Goal: Information Seeking & Learning: Learn about a topic

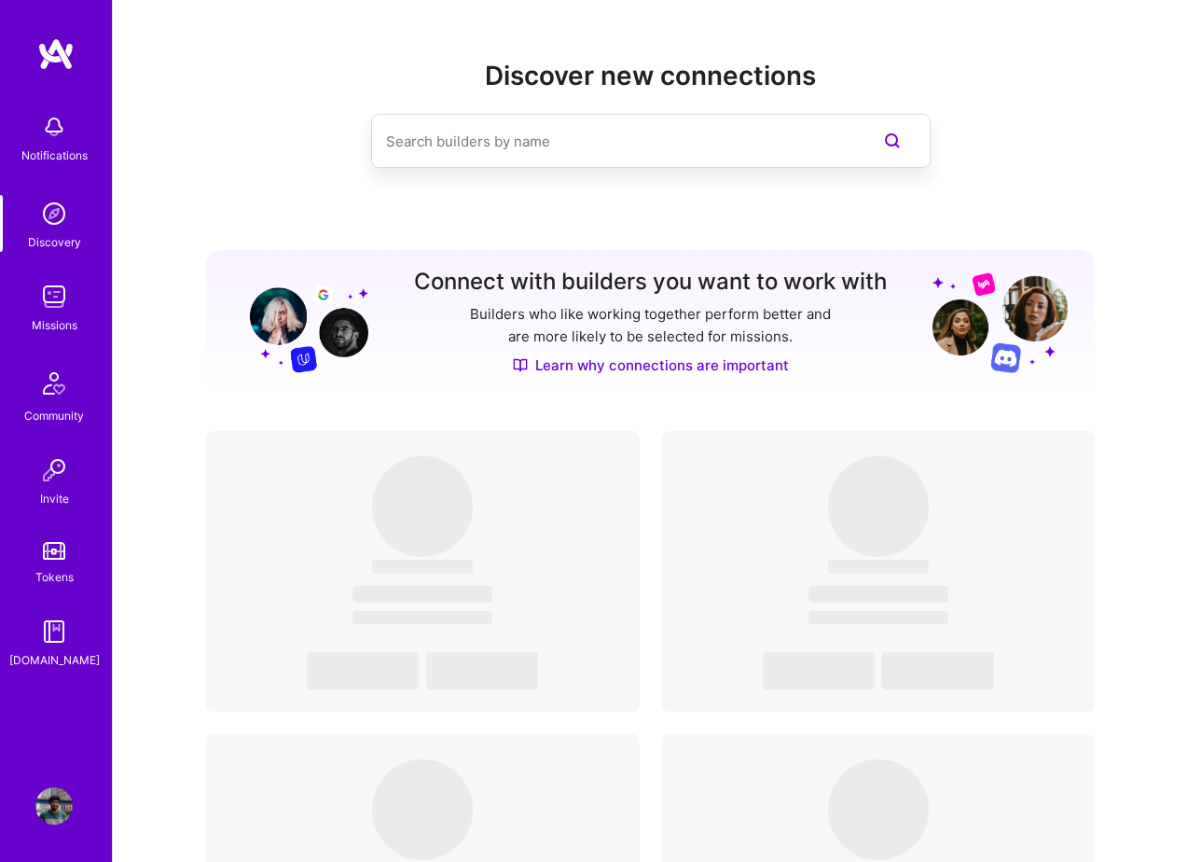
click at [50, 301] on img at bounding box center [53, 296] width 37 height 37
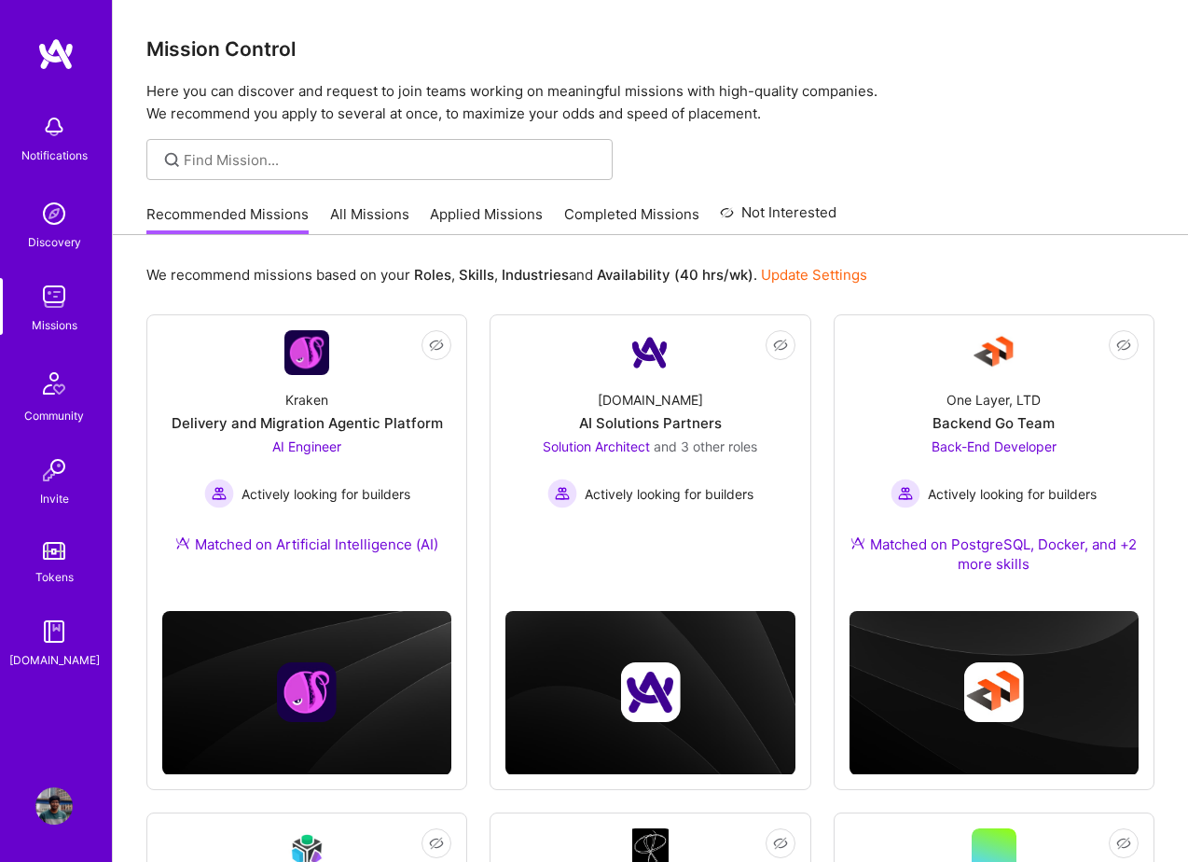
click at [372, 218] on link "All Missions" at bounding box center [369, 219] width 79 height 31
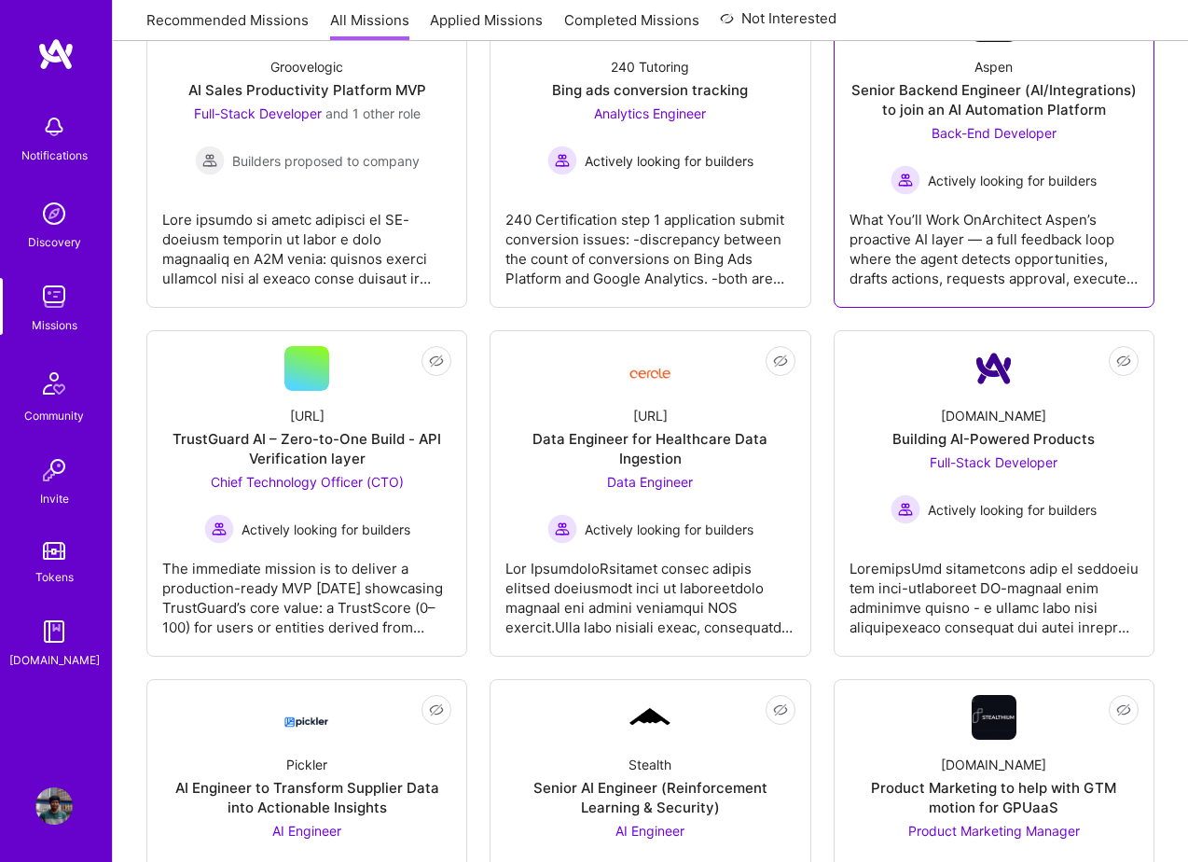
scroll to position [763, 0]
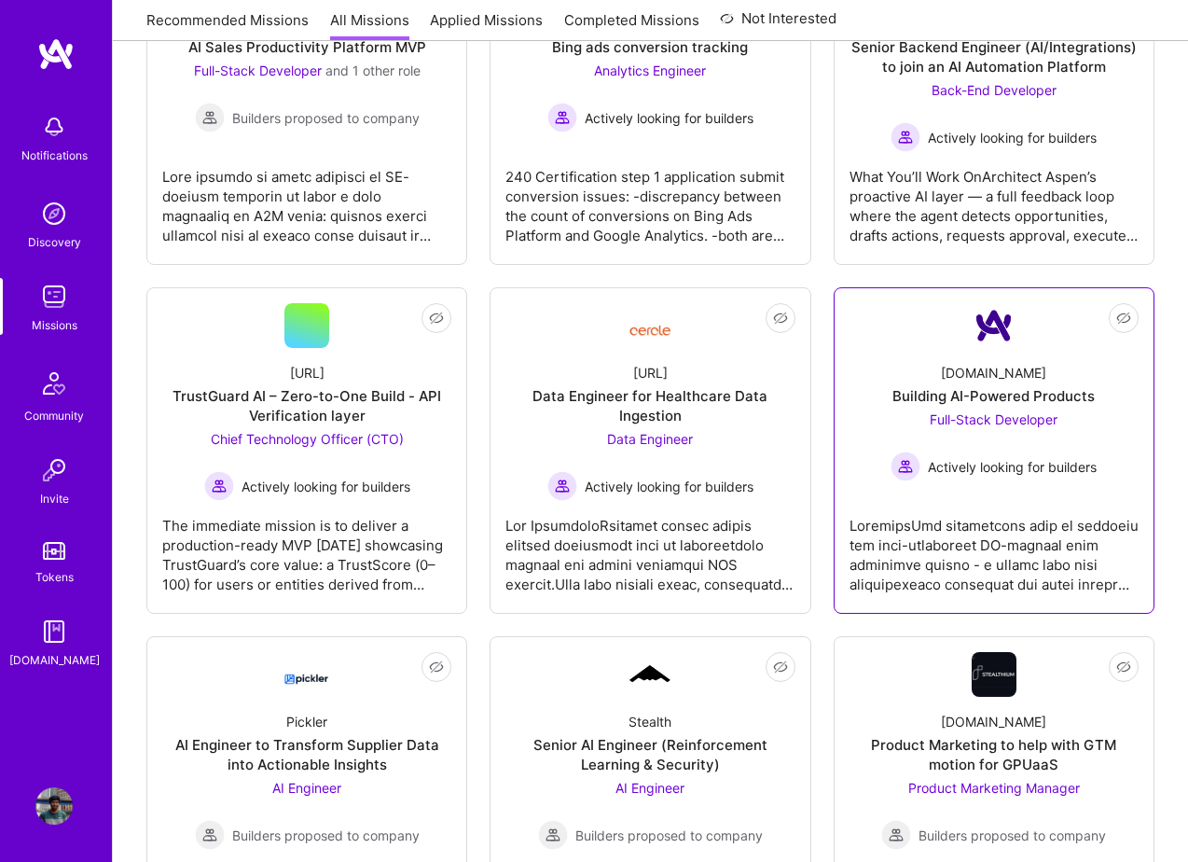
click at [950, 529] on div at bounding box center [994, 547] width 289 height 93
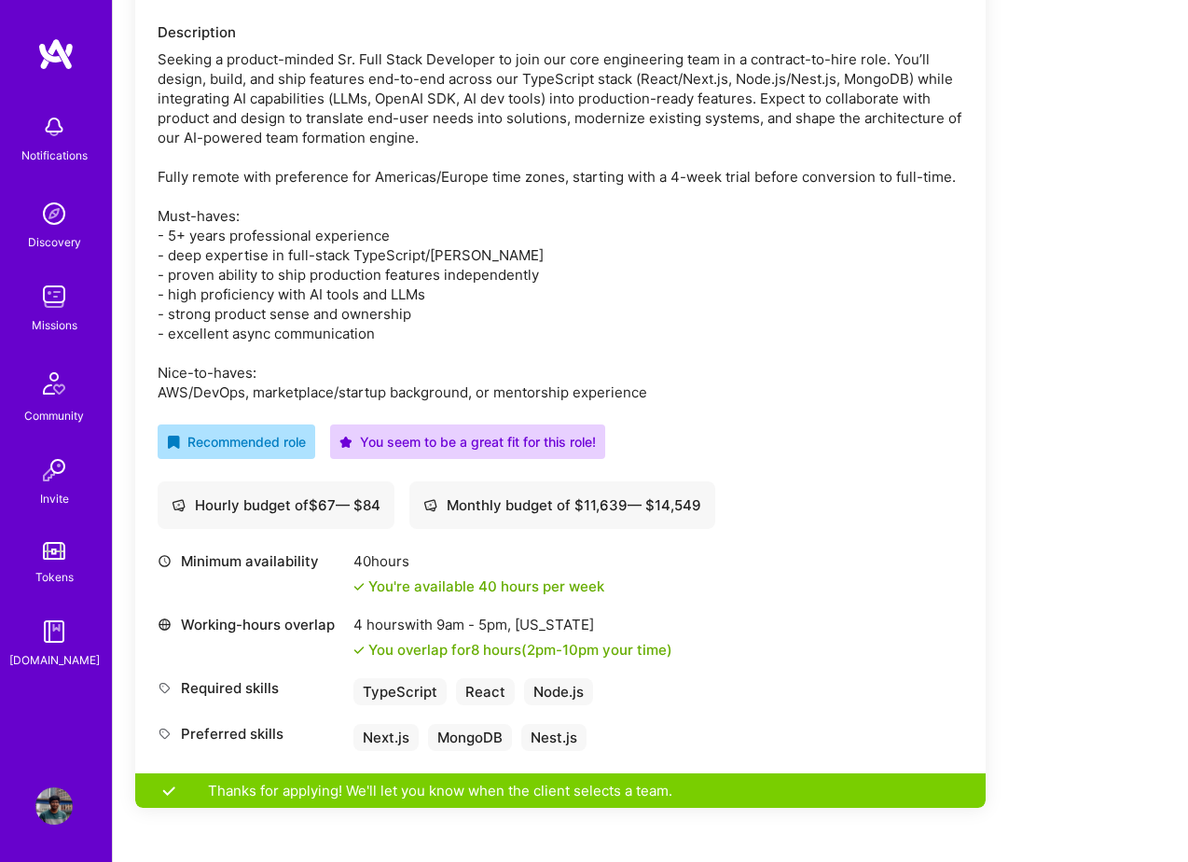
scroll to position [560, 0]
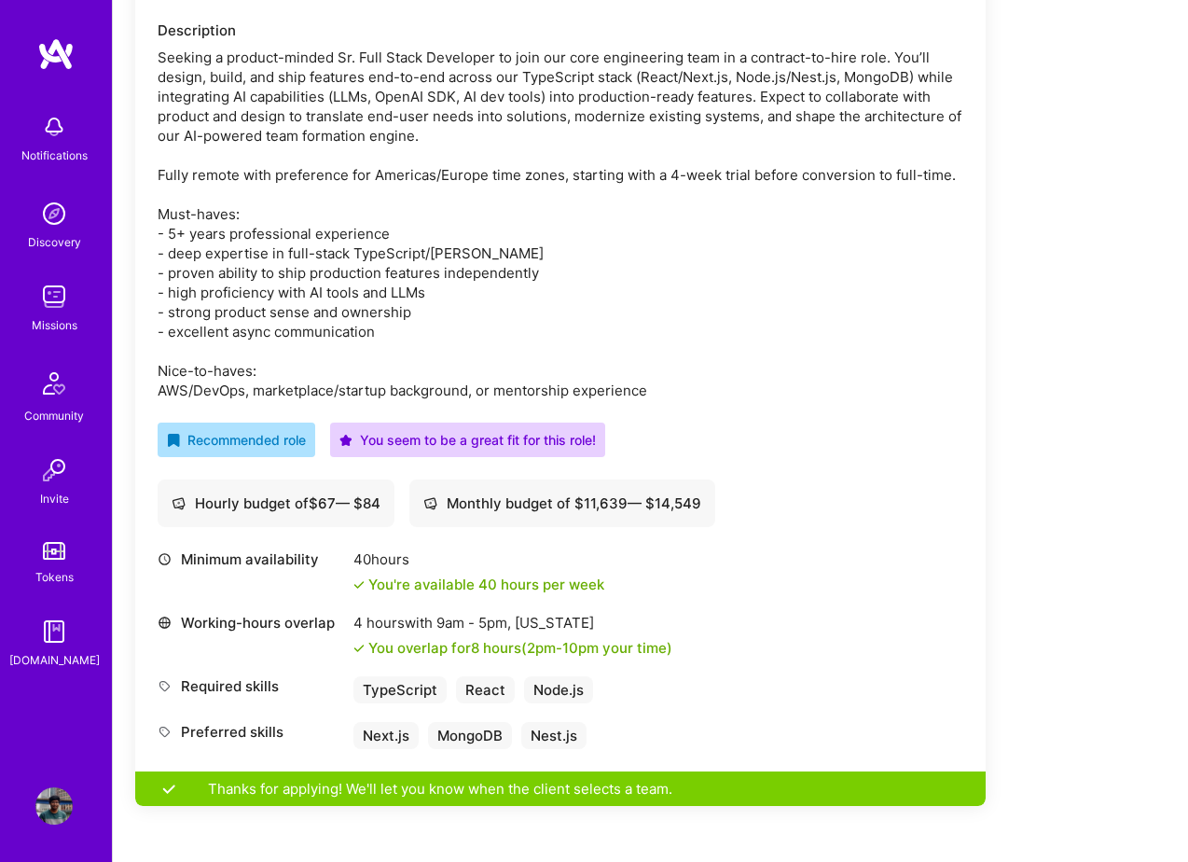
click at [436, 795] on div "Thanks for applying! We'll let you know when the client selects a team." at bounding box center [560, 788] width 850 height 35
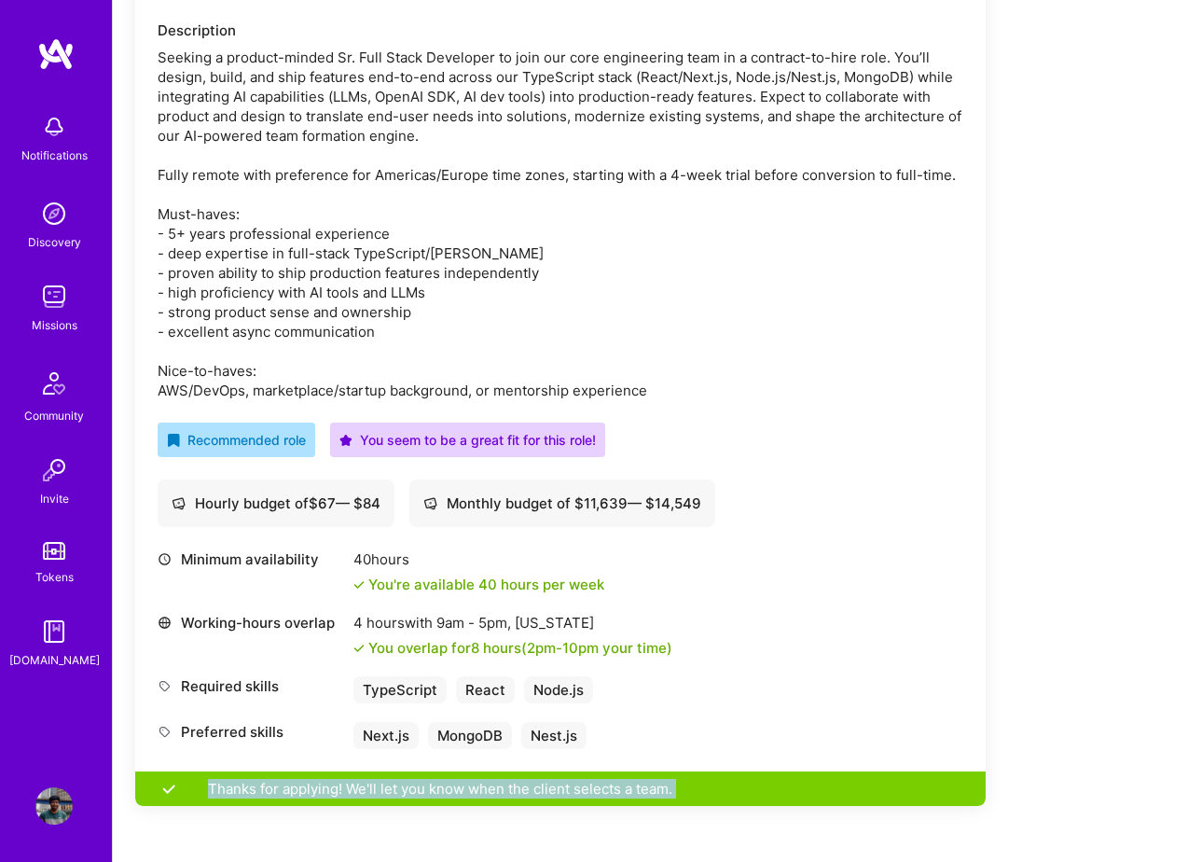
click at [436, 795] on div "Thanks for applying! We'll let you know when the client selects a team." at bounding box center [560, 788] width 850 height 35
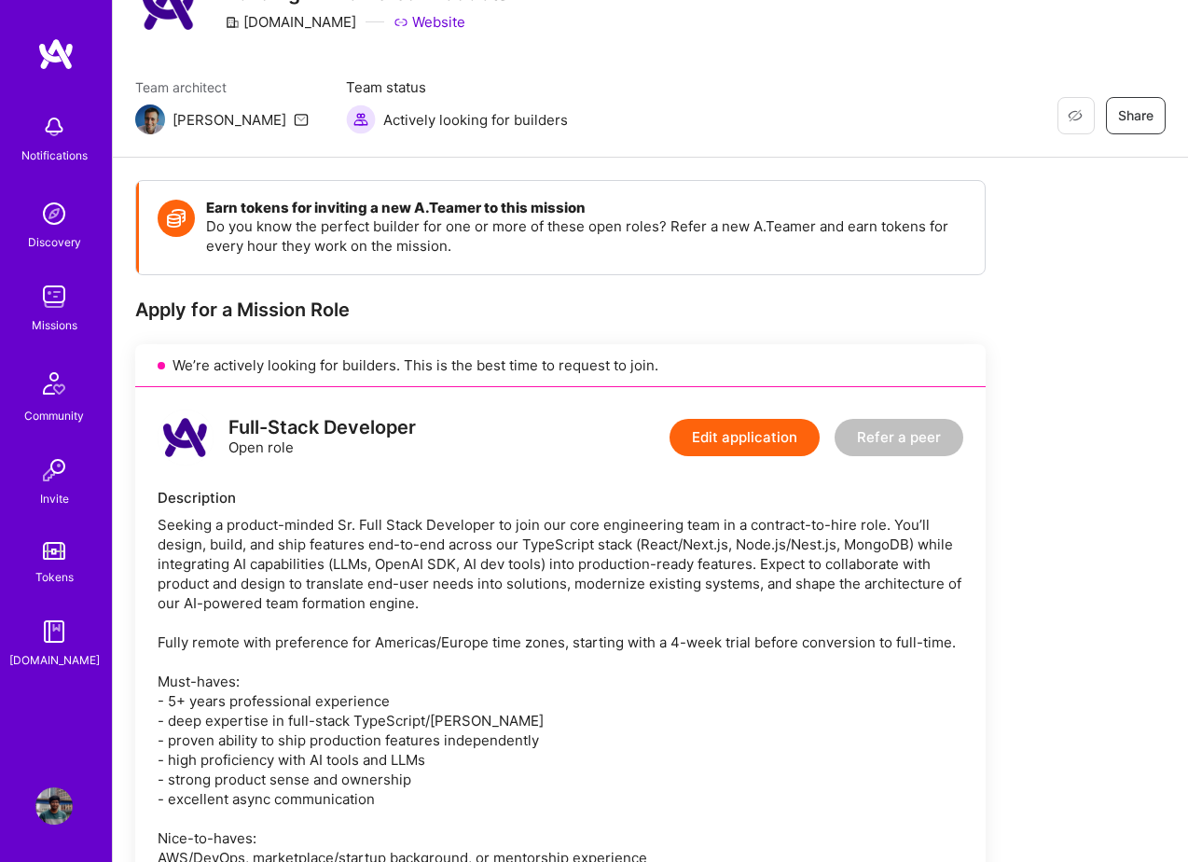
scroll to position [0, 0]
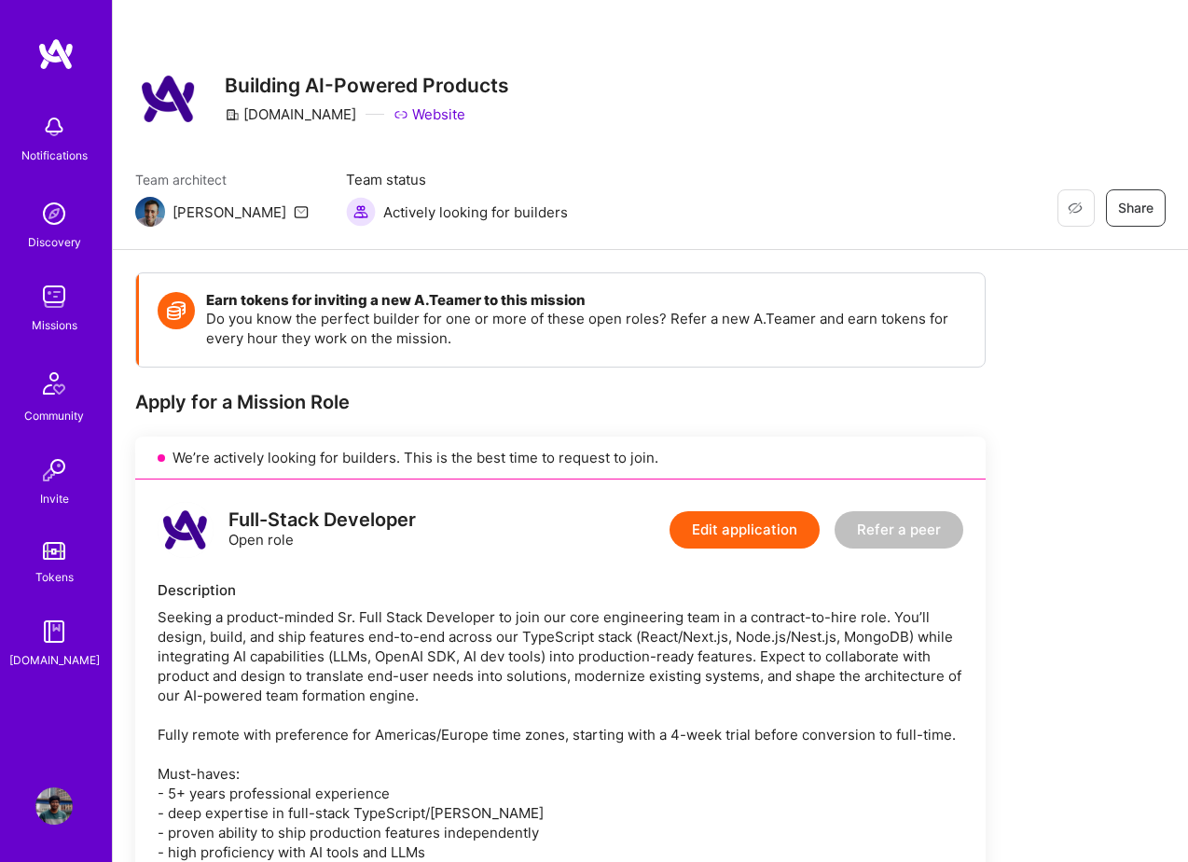
click at [67, 296] on img at bounding box center [53, 296] width 37 height 37
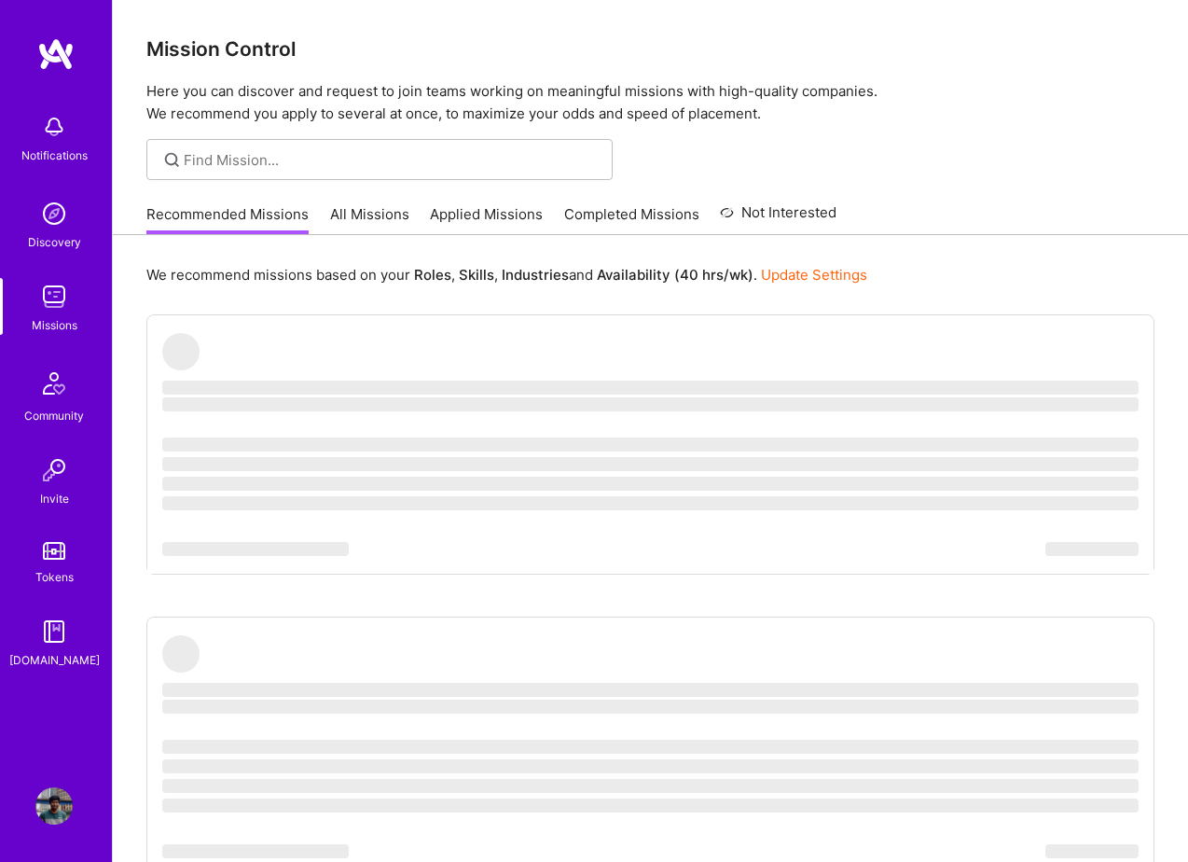
click at [376, 212] on link "All Missions" at bounding box center [369, 219] width 79 height 31
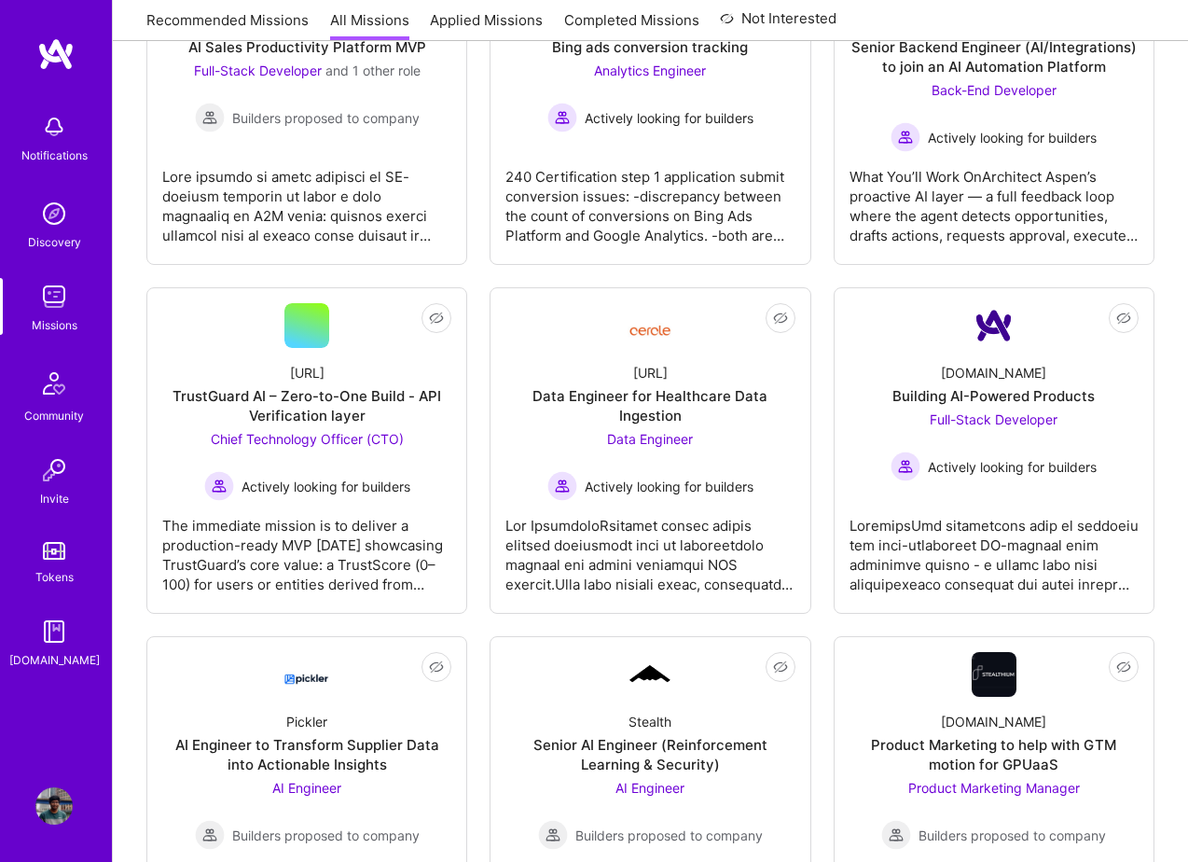
scroll to position [783, 0]
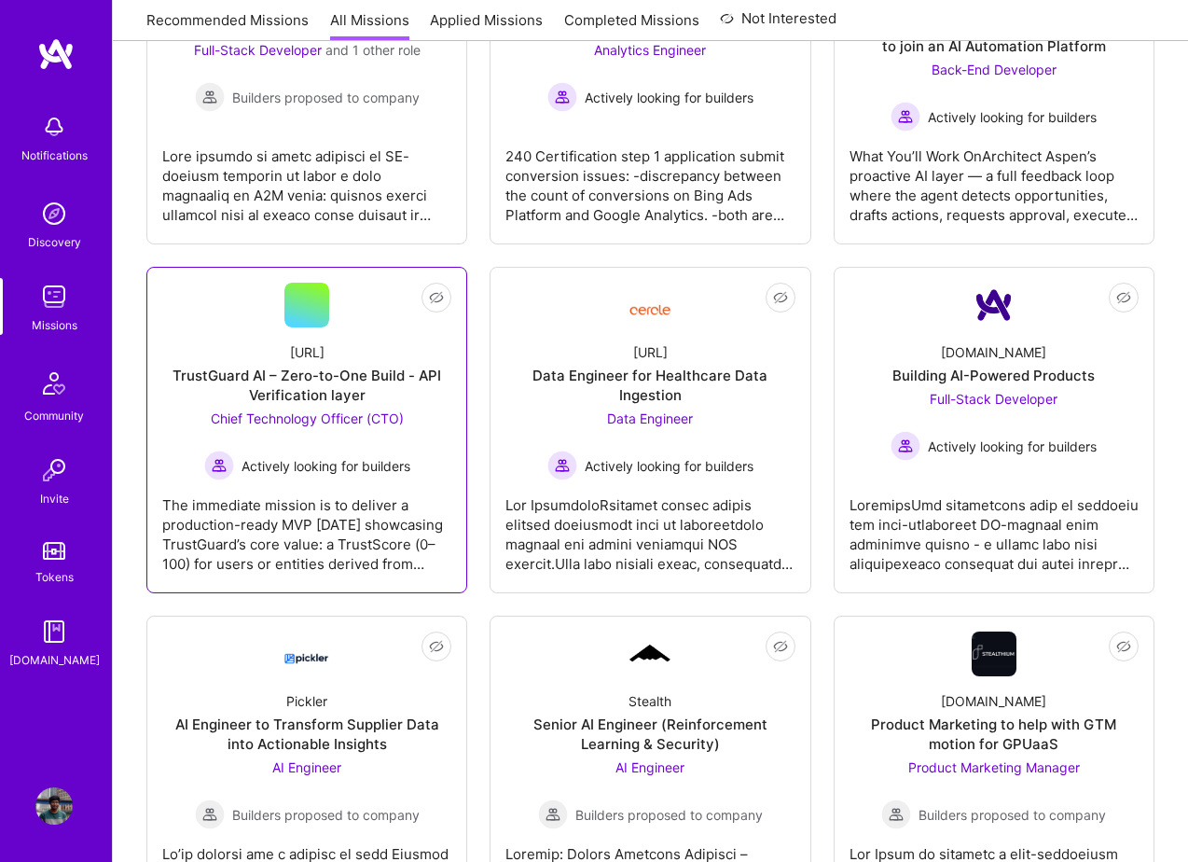
click at [371, 471] on span "Actively looking for builders" at bounding box center [326, 466] width 169 height 20
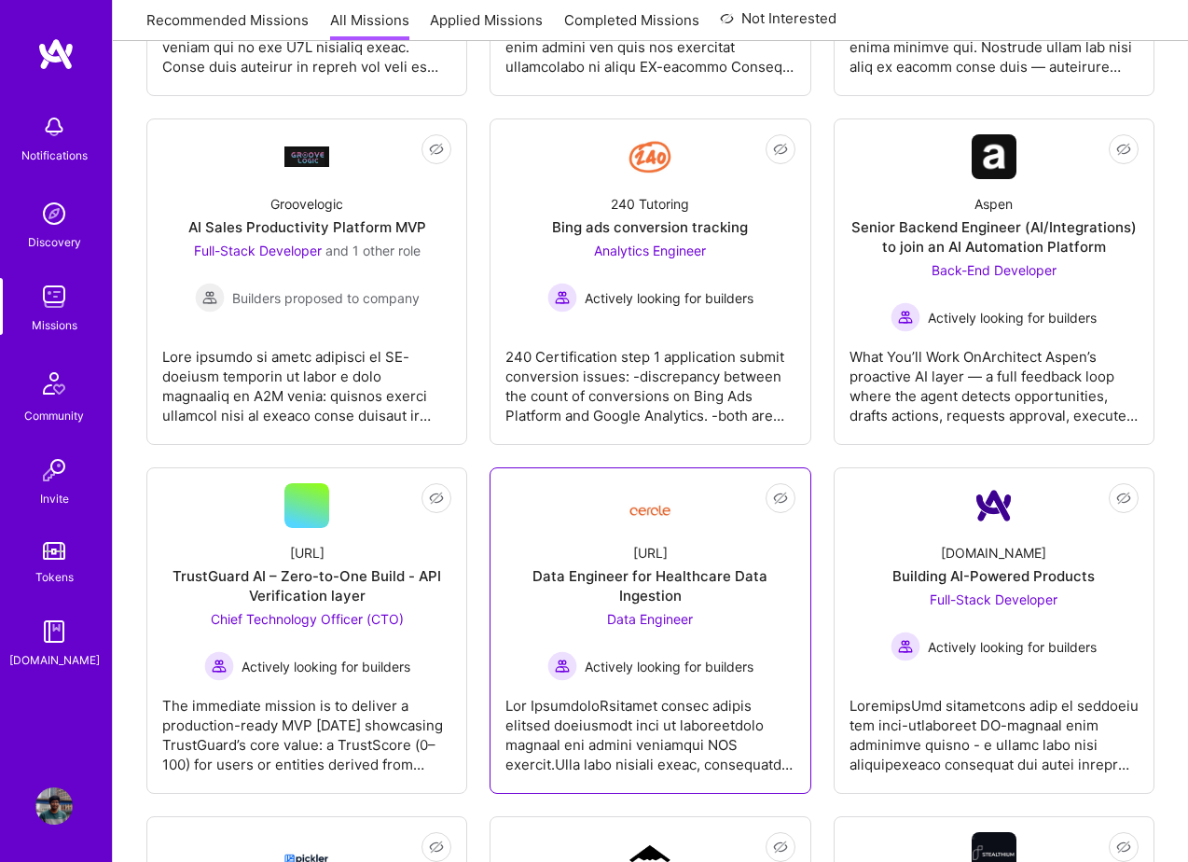
scroll to position [549, 0]
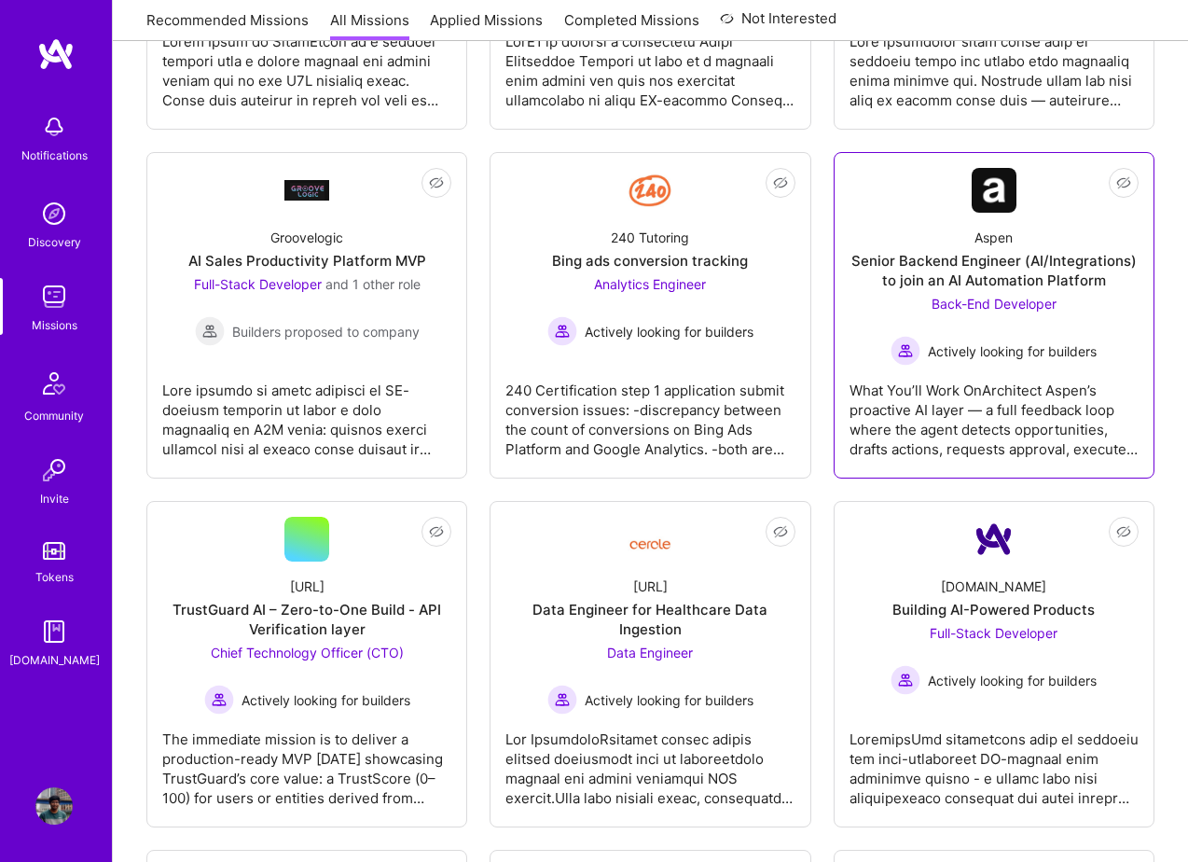
click at [946, 362] on div "Actively looking for builders" at bounding box center [994, 351] width 206 height 30
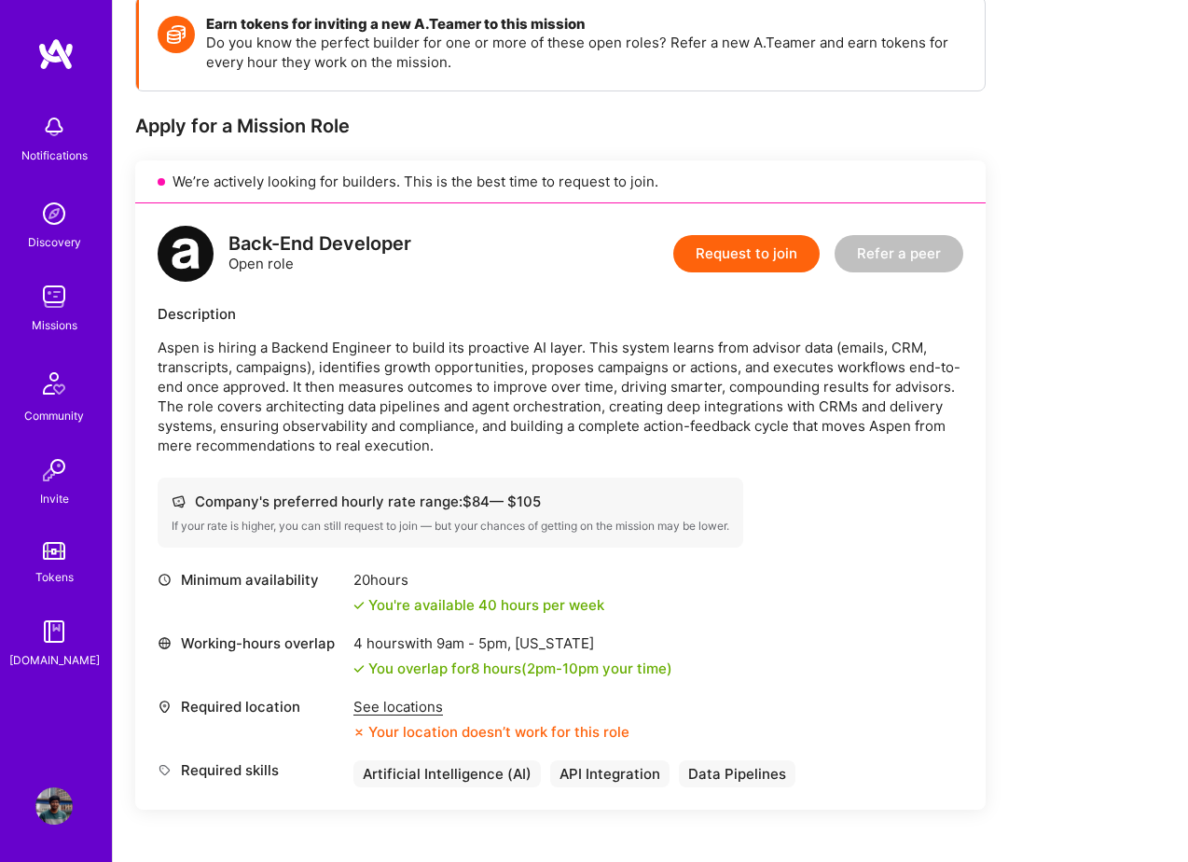
scroll to position [277, 0]
click at [409, 702] on div "See locations" at bounding box center [491, 706] width 276 height 20
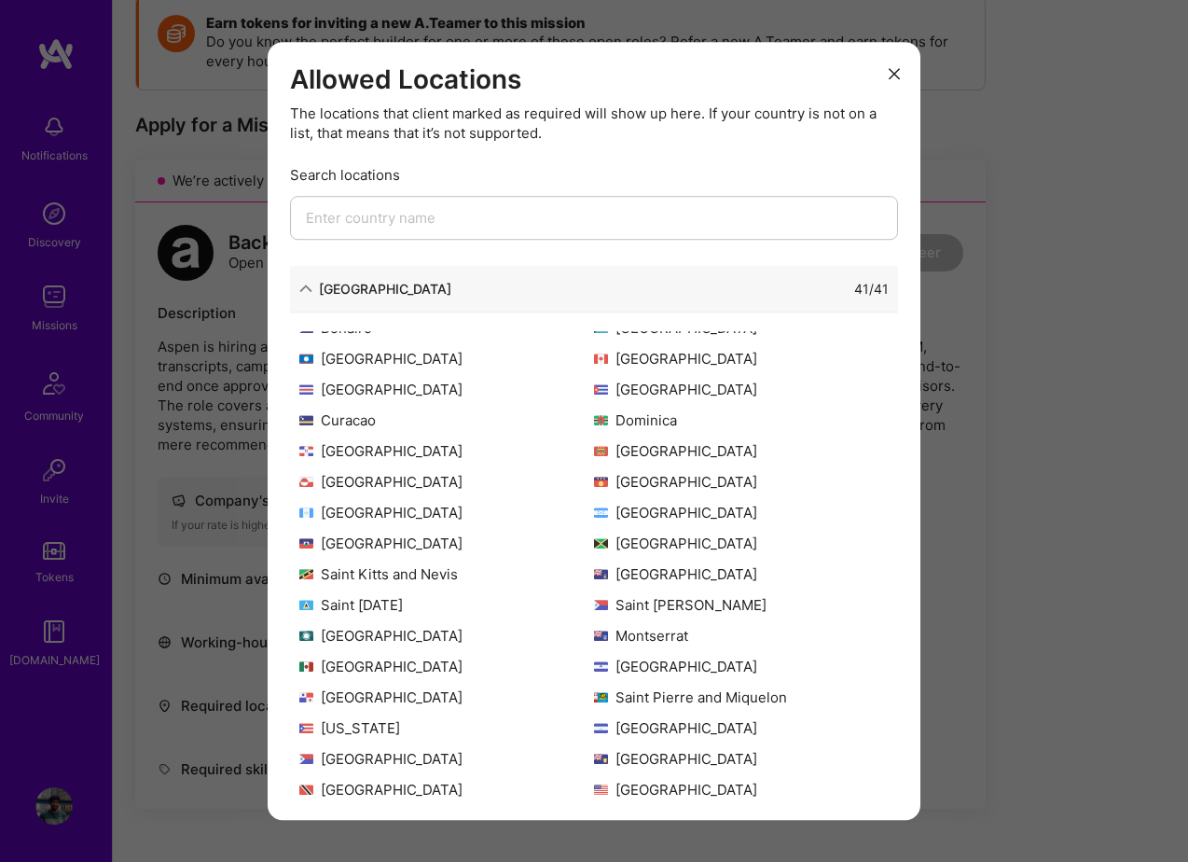
scroll to position [180, 0]
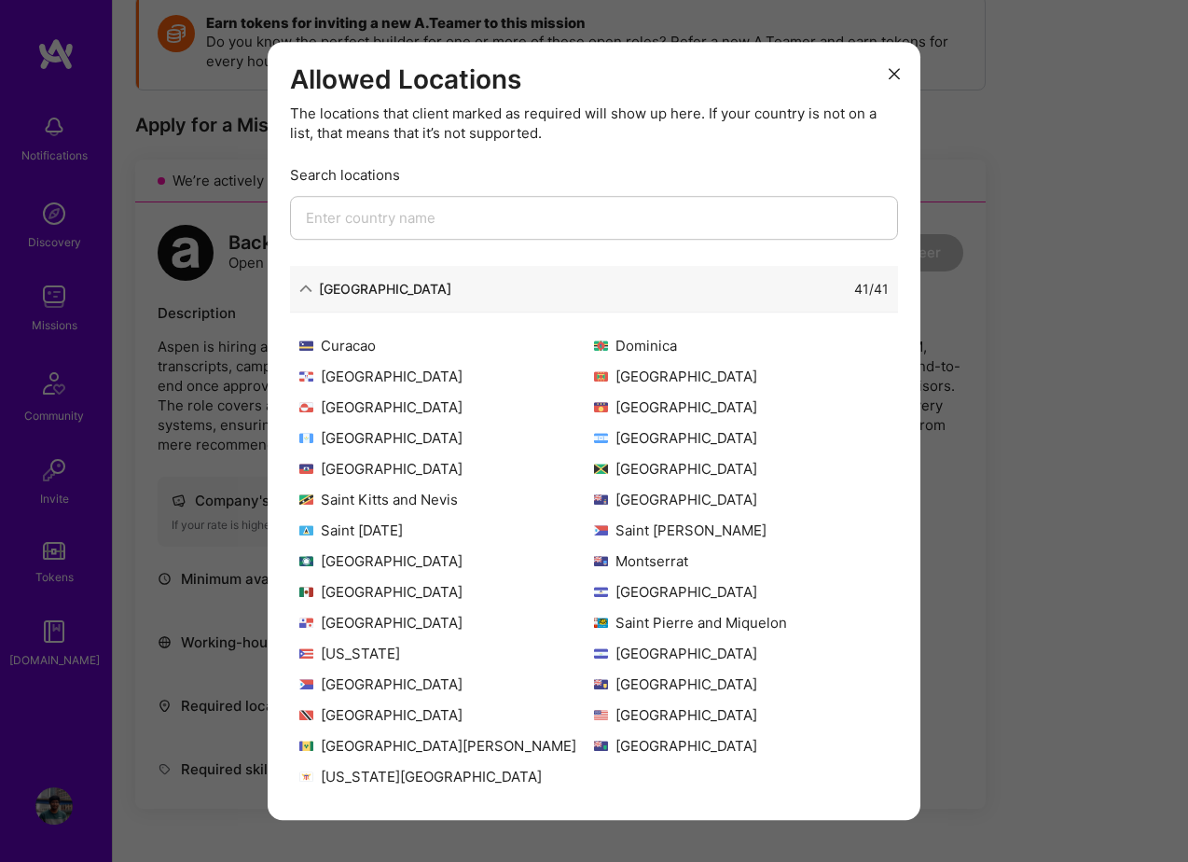
click at [305, 292] on icon "modal" at bounding box center [305, 288] width 13 height 13
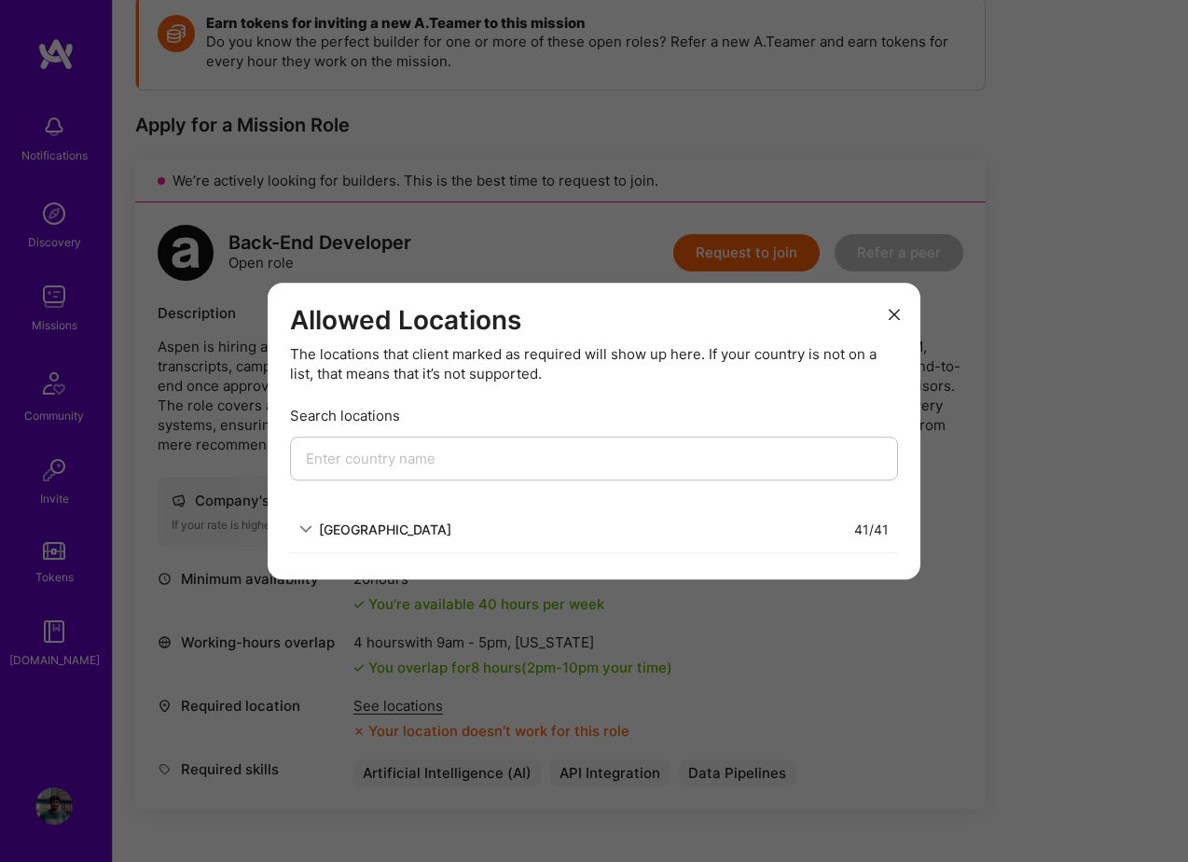
click at [179, 369] on div "Allowed Locations The locations that client marked as required will show up her…" at bounding box center [594, 431] width 1188 height 862
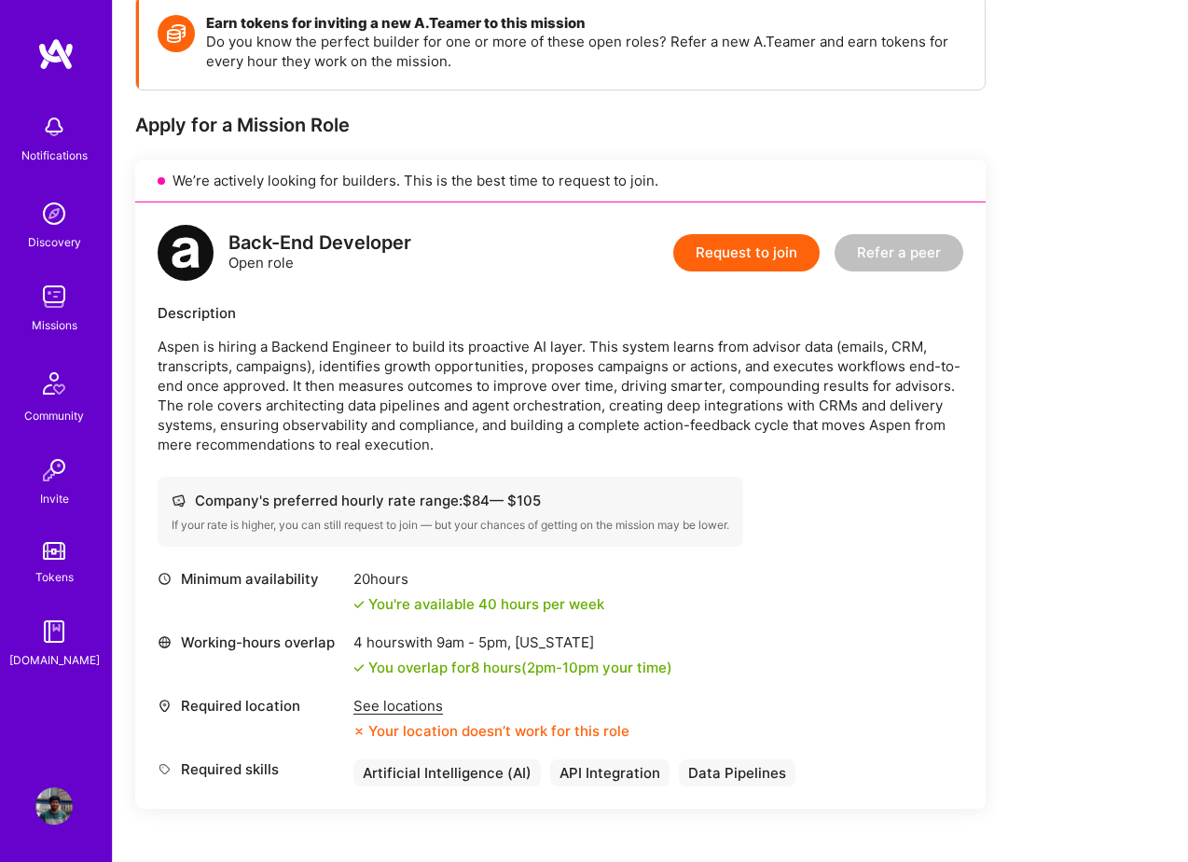
scroll to position [0, 0]
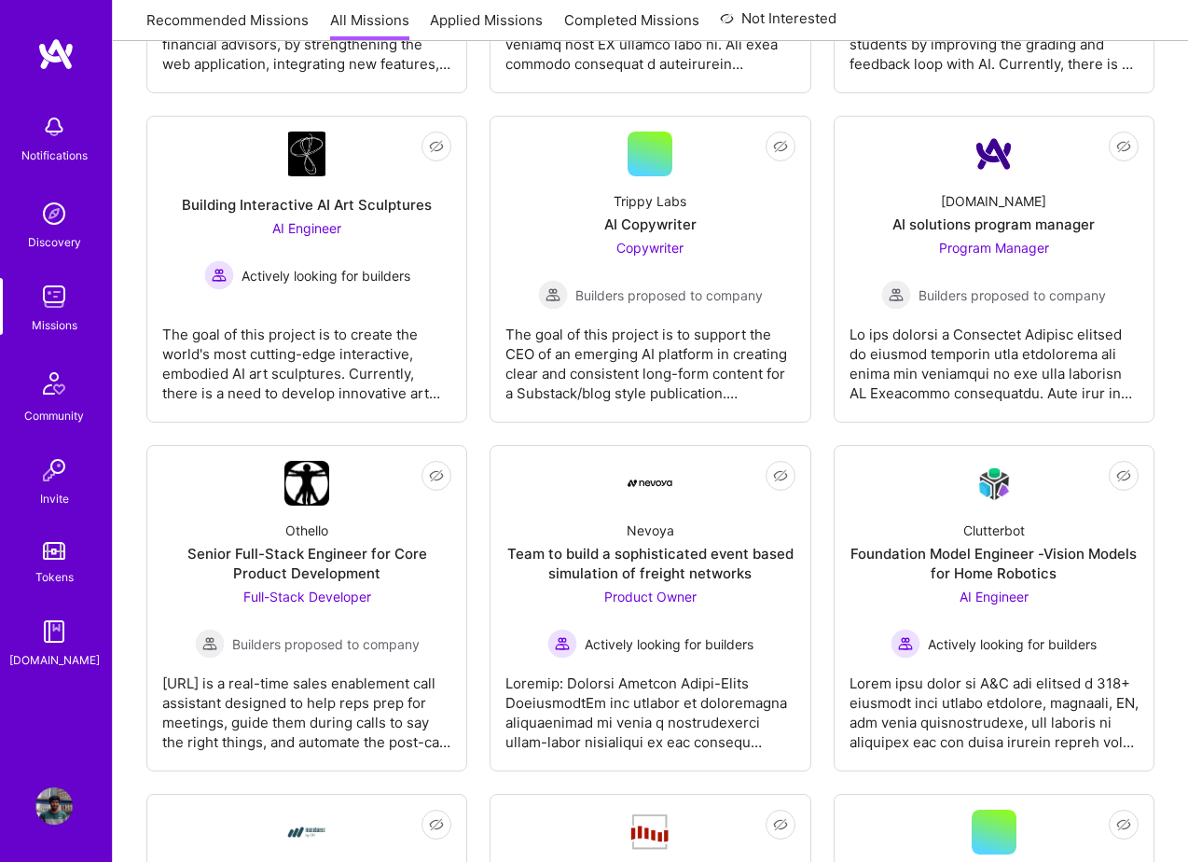
scroll to position [2330, 0]
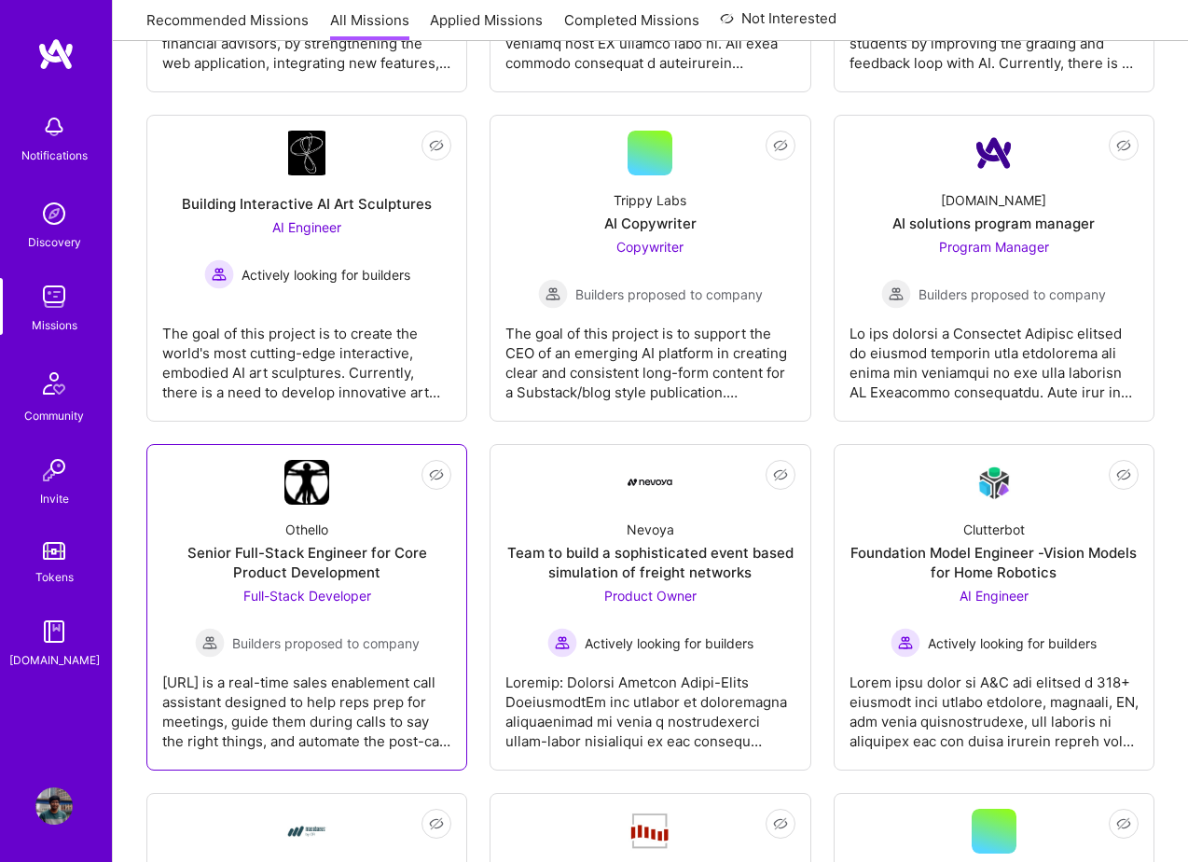
click at [348, 600] on div "Full-Stack Developer Builders proposed to company" at bounding box center [307, 622] width 225 height 72
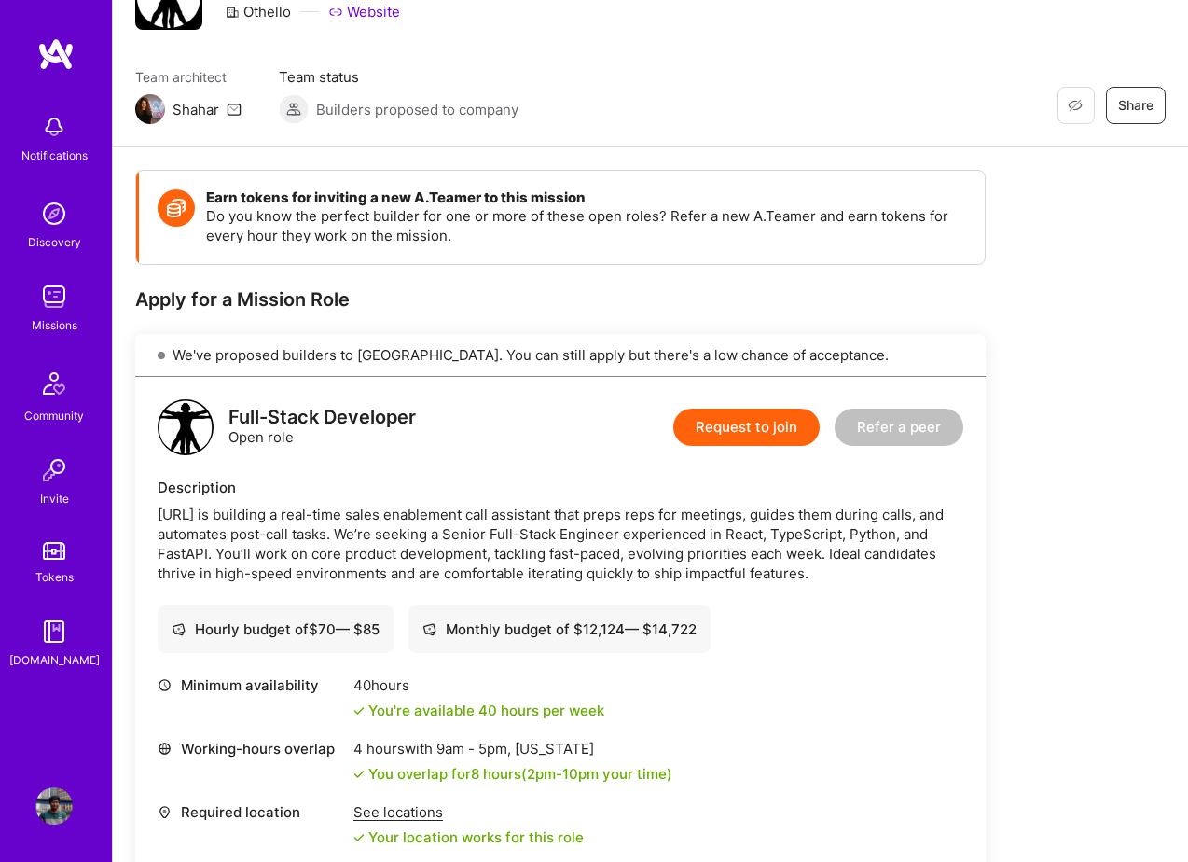
scroll to position [55, 0]
